Goal: Navigation & Orientation: Find specific page/section

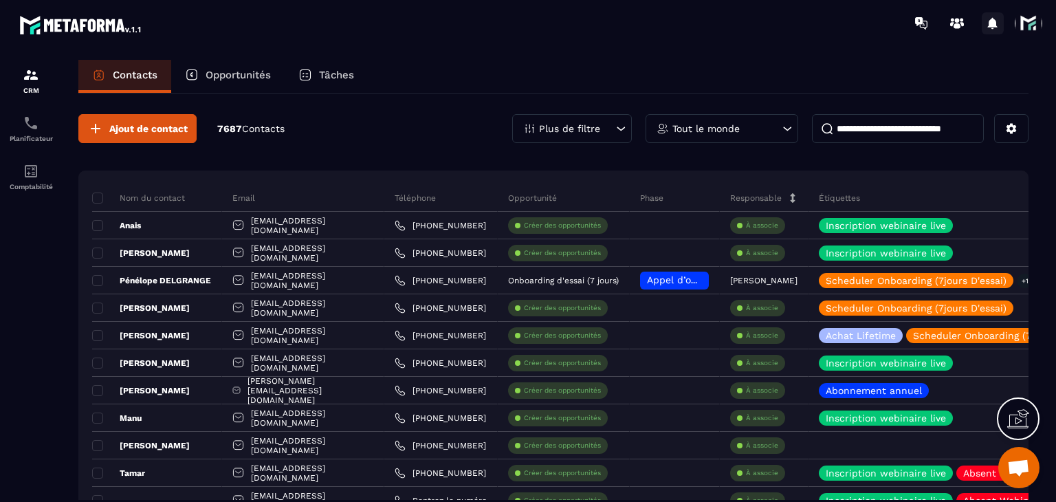
click at [988, 14] on icon at bounding box center [993, 23] width 22 height 22
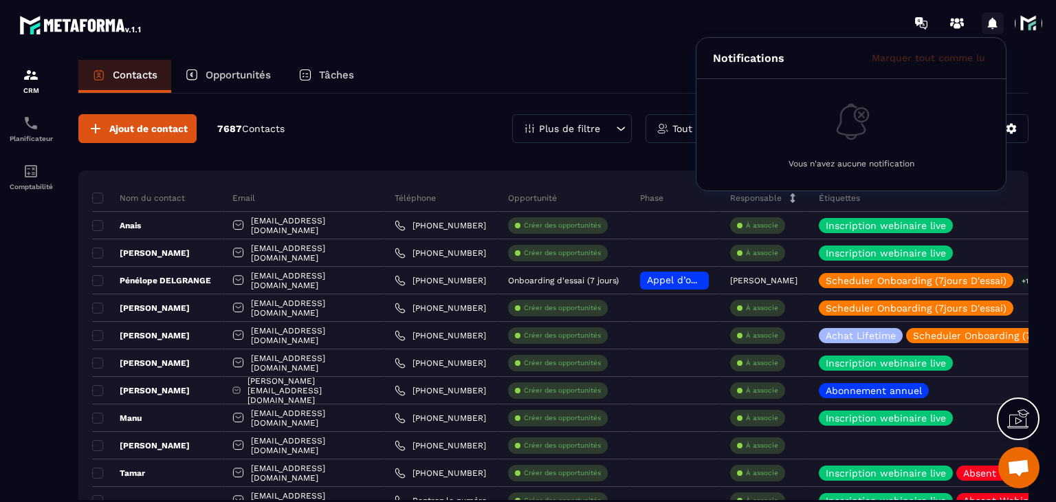
click at [997, 20] on icon at bounding box center [993, 23] width 22 height 22
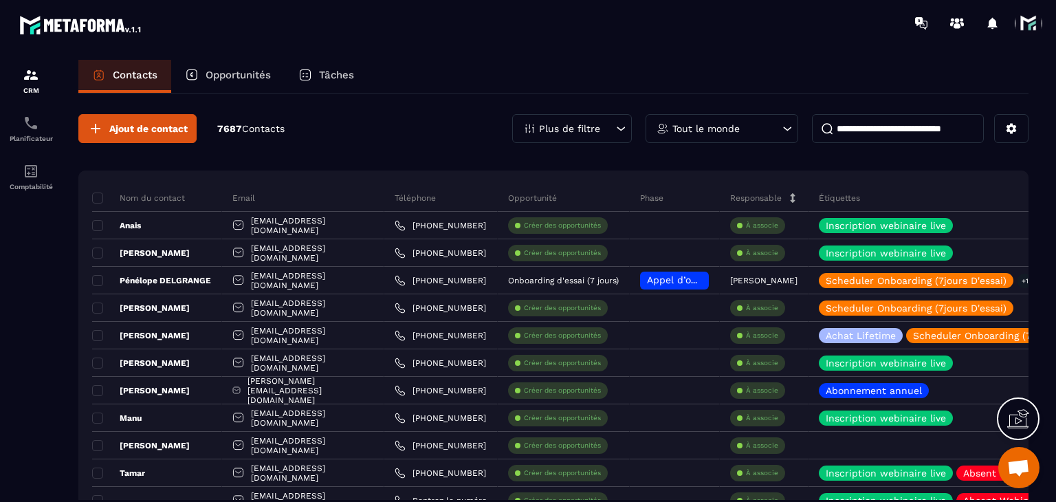
click at [1034, 30] on span at bounding box center [1028, 23] width 27 height 27
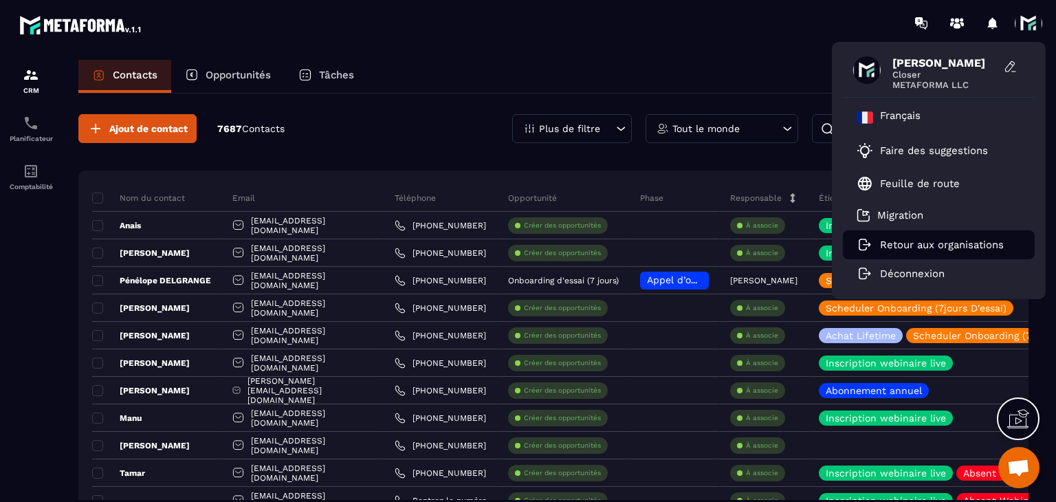
click at [935, 241] on p "Retour aux organisations" at bounding box center [942, 245] width 124 height 12
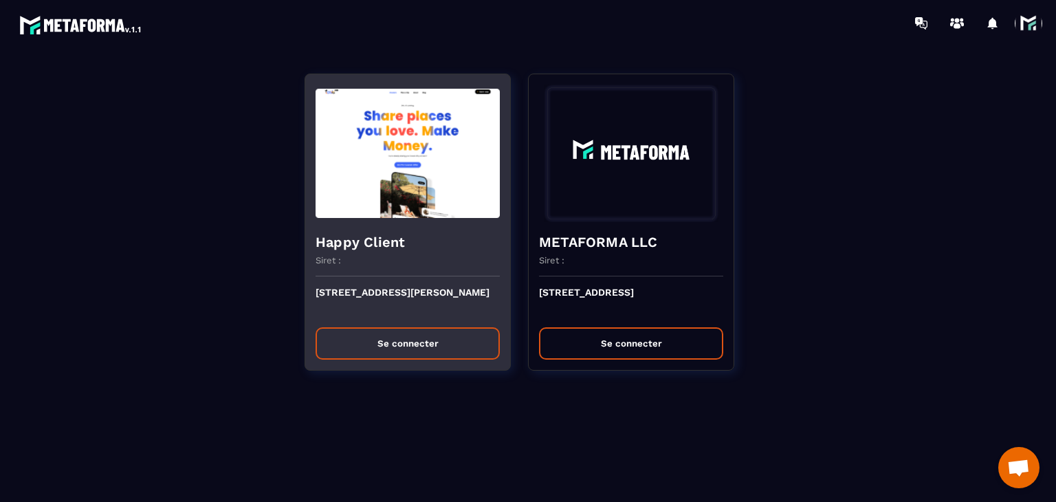
click at [426, 339] on button "Se connecter" at bounding box center [407, 343] width 184 height 32
